Goal: Transaction & Acquisition: Purchase product/service

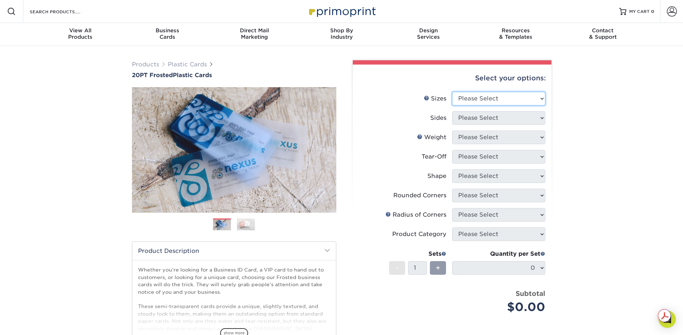
click at [530, 102] on select "Please Select 2" x 3.5" 2" x 8" 2.12" x 3.375" 2.5" x 2.5" 4.25" x 6"" at bounding box center [498, 99] width 93 height 14
select select "2.00x3.50"
click at [452, 92] on select "Please Select 2" x 3.5" 2" x 8" 2.12" x 3.375" 2.5" x 2.5" 4.25" x 6"" at bounding box center [498, 99] width 93 height 14
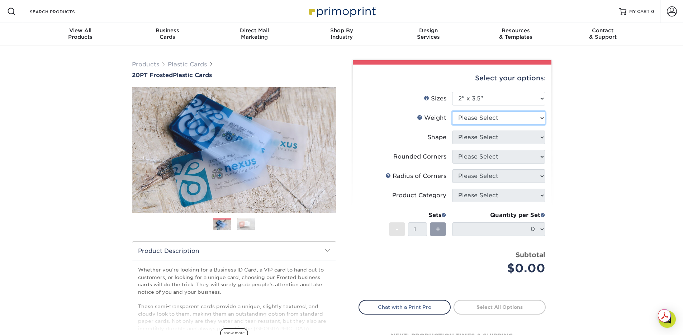
click at [526, 113] on select "Please Select 20PT Frosted Plastic 20PT Frosted Plastic" at bounding box center [498, 118] width 93 height 14
select select "20PT Frosted Plastic"
click at [452, 111] on select "Please Select 20PT Frosted Plastic 20PT Frosted Plastic" at bounding box center [498, 118] width 93 height 14
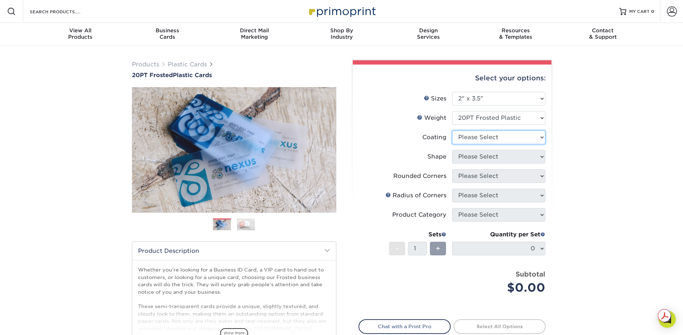
click at [511, 137] on select at bounding box center [498, 138] width 93 height 14
select select "3e7618de-abca-4bda-9f97-8b9129e913d8"
click at [452, 131] on select at bounding box center [498, 138] width 93 height 14
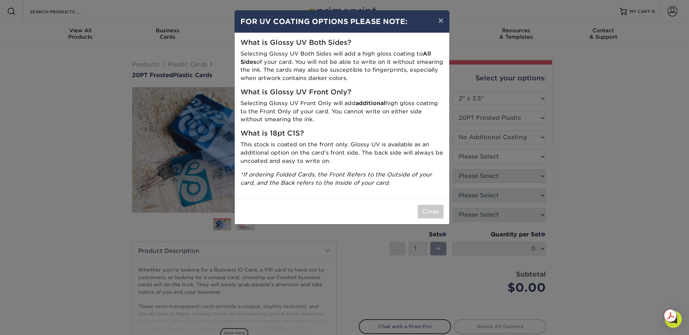
click at [396, 171] on icon "*If ordering Folded Cards, the Front Refers to the Outside of your card, and th…" at bounding box center [336, 178] width 192 height 15
click at [424, 211] on button "Close" at bounding box center [430, 212] width 26 height 14
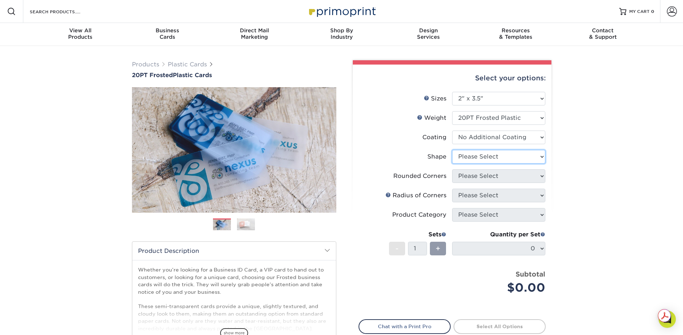
click at [496, 153] on select "Please Select Oval Standard" at bounding box center [498, 157] width 93 height 14
click at [452, 150] on select "Please Select Oval Standard" at bounding box center [498, 157] width 93 height 14
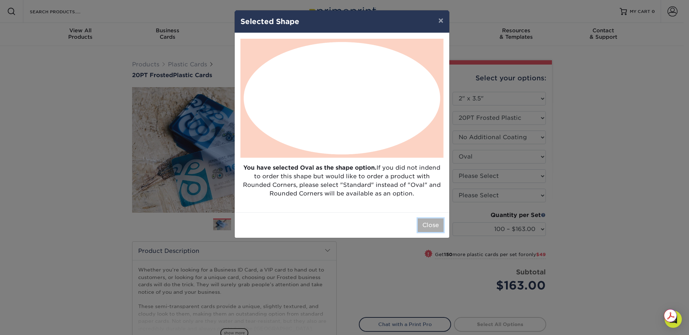
click at [427, 226] on button "Close" at bounding box center [430, 225] width 26 height 14
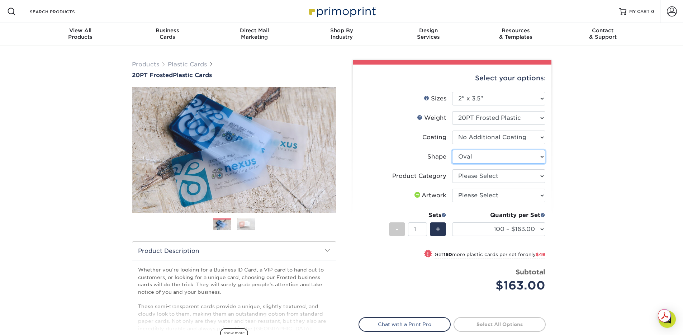
click at [498, 157] on select "Please Select Oval Standard" at bounding box center [498, 157] width 93 height 14
select select "standard"
click at [452, 150] on select "Please Select Oval Standard" at bounding box center [498, 157] width 93 height 14
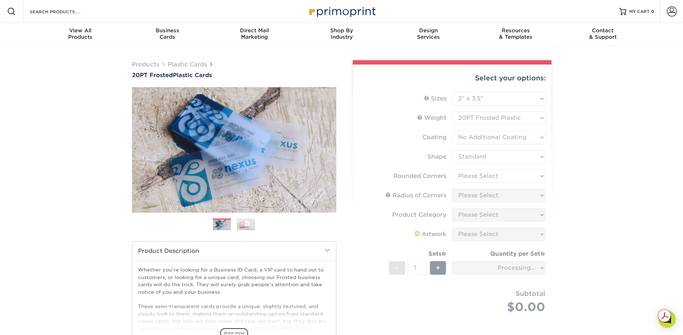
click at [570, 171] on div "Products Plastic Cards 20PT Frosted Plastic Cards Previous Next and" at bounding box center [341, 237] width 683 height 383
click at [500, 177] on form "Sizes Help Sizes Please Select 2" x 3.5" 2" x 8" 2.12" x 3.375" 2.5" x 2.5" 4.2…" at bounding box center [452, 211] width 187 height 238
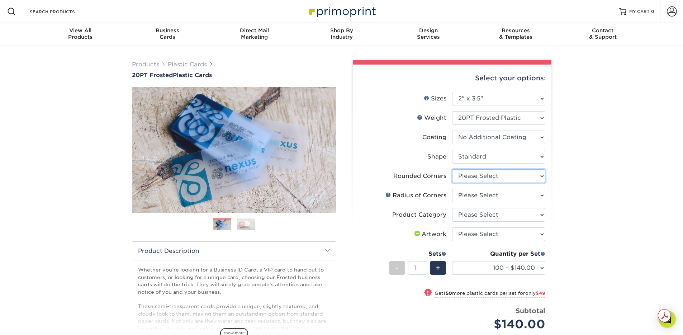
click at [500, 177] on select "Please Select Yes - Round 4 Corners" at bounding box center [498, 176] width 93 height 14
select select "7672df9e-0e0a-464d-8e1f-920c575e4da3"
click at [452, 169] on select "Please Select Yes - Round 4 Corners" at bounding box center [498, 176] width 93 height 14
click at [515, 194] on select "Please Select Rounded 1/8" Rounded 1/4"" at bounding box center [498, 196] width 93 height 14
select select "589680c7-ee9a-431b-9d12-d7aeb1386a97"
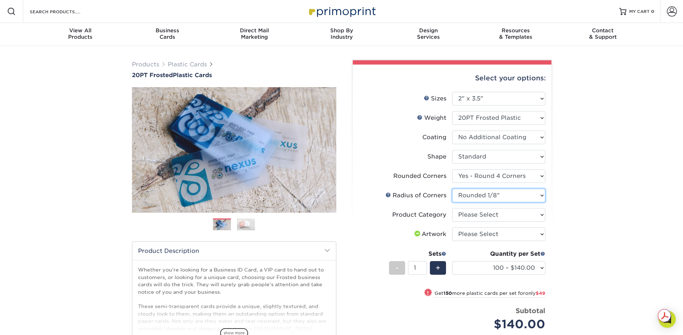
click at [452, 189] on select "Please Select Rounded 1/8" Rounded 1/4"" at bounding box center [498, 196] width 93 height 14
click at [606, 200] on div "Products Plastic Cards 20PT Frosted Plastic Cards Previous Next and" at bounding box center [341, 242] width 683 height 393
click at [518, 214] on select "Please Select Business Cards" at bounding box center [498, 215] width 93 height 14
select select "3b5148f1-0588-4f88-a218-97bcfdce65c1"
click at [452, 208] on select "Please Select Business Cards" at bounding box center [498, 215] width 93 height 14
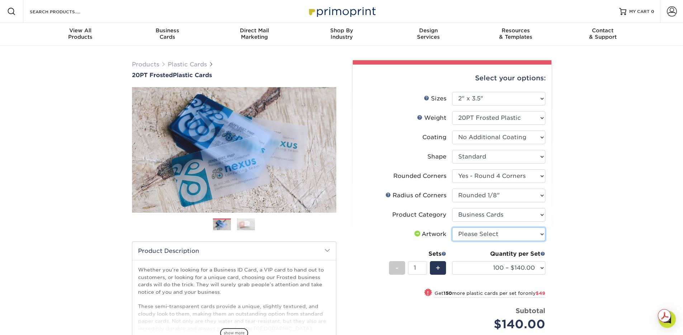
click at [509, 233] on select "Please Select I will upload files I need a design - $100" at bounding box center [498, 234] width 93 height 14
select select "upload"
click at [452, 227] on select "Please Select I will upload files I need a design - $100" at bounding box center [498, 234] width 93 height 14
click at [606, 240] on div "Products Plastic Cards 20PT Frosted Plastic Cards Previous Next and" at bounding box center [341, 242] width 683 height 393
click at [329, 145] on link "Next" at bounding box center [325, 150] width 14 height 14
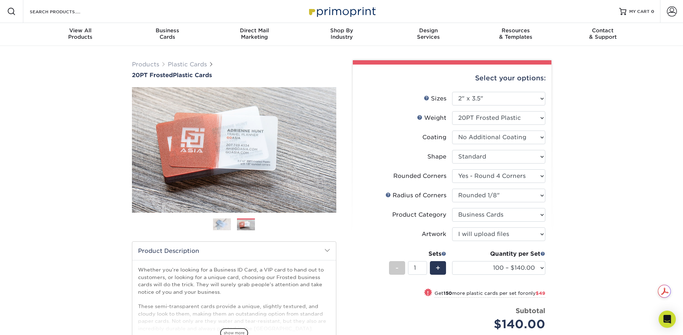
click at [94, 113] on div "Products Plastic Cards 20PT Frosted Plastic Cards Previous Next and" at bounding box center [341, 242] width 683 height 393
click at [100, 127] on div "Products Plastic Cards 20PT Frosted Plastic Cards Previous Next and" at bounding box center [341, 242] width 683 height 393
